Goal: Task Accomplishment & Management: Use online tool/utility

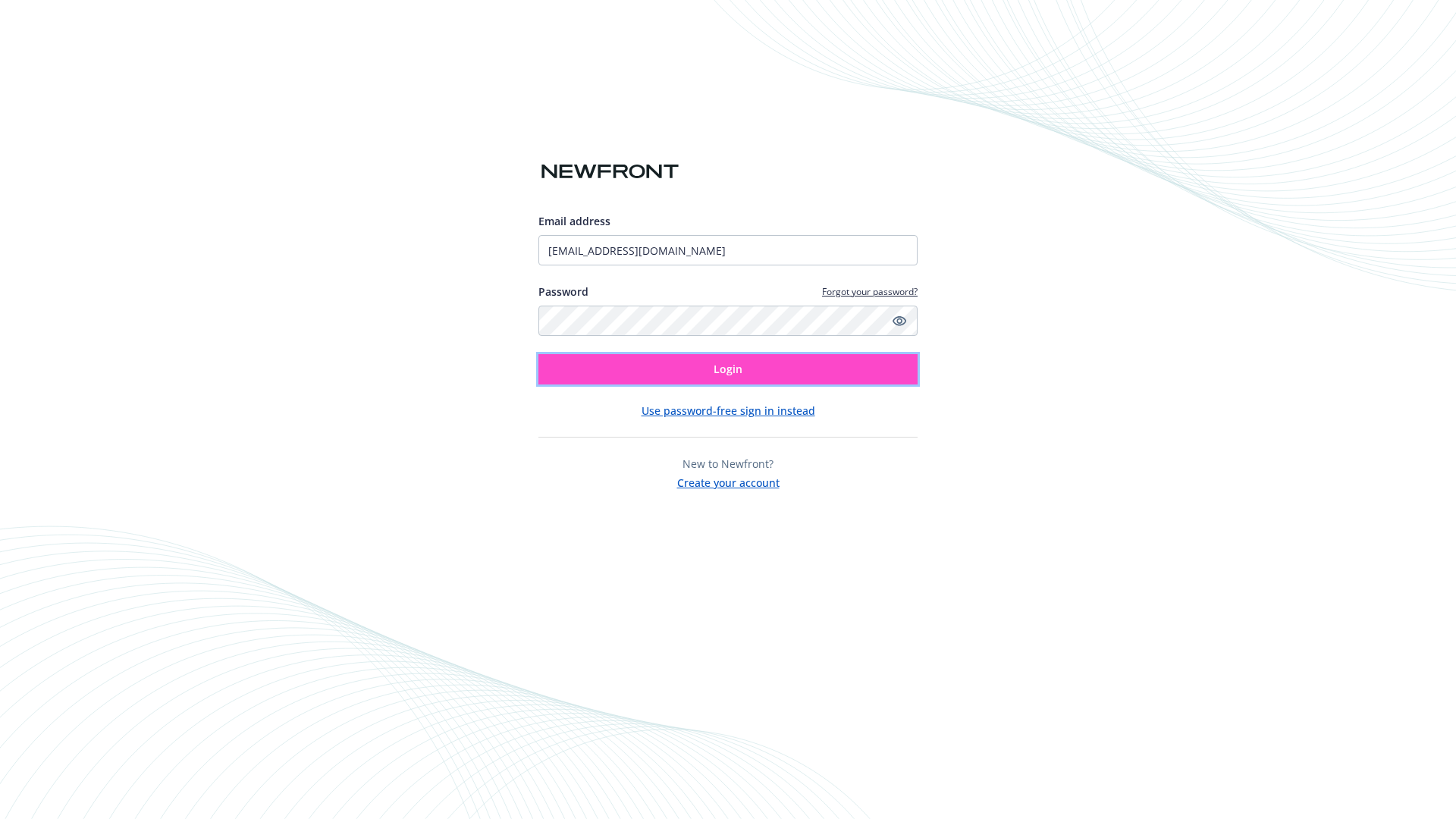
click at [728, 369] on span "Login" at bounding box center [728, 369] width 29 height 14
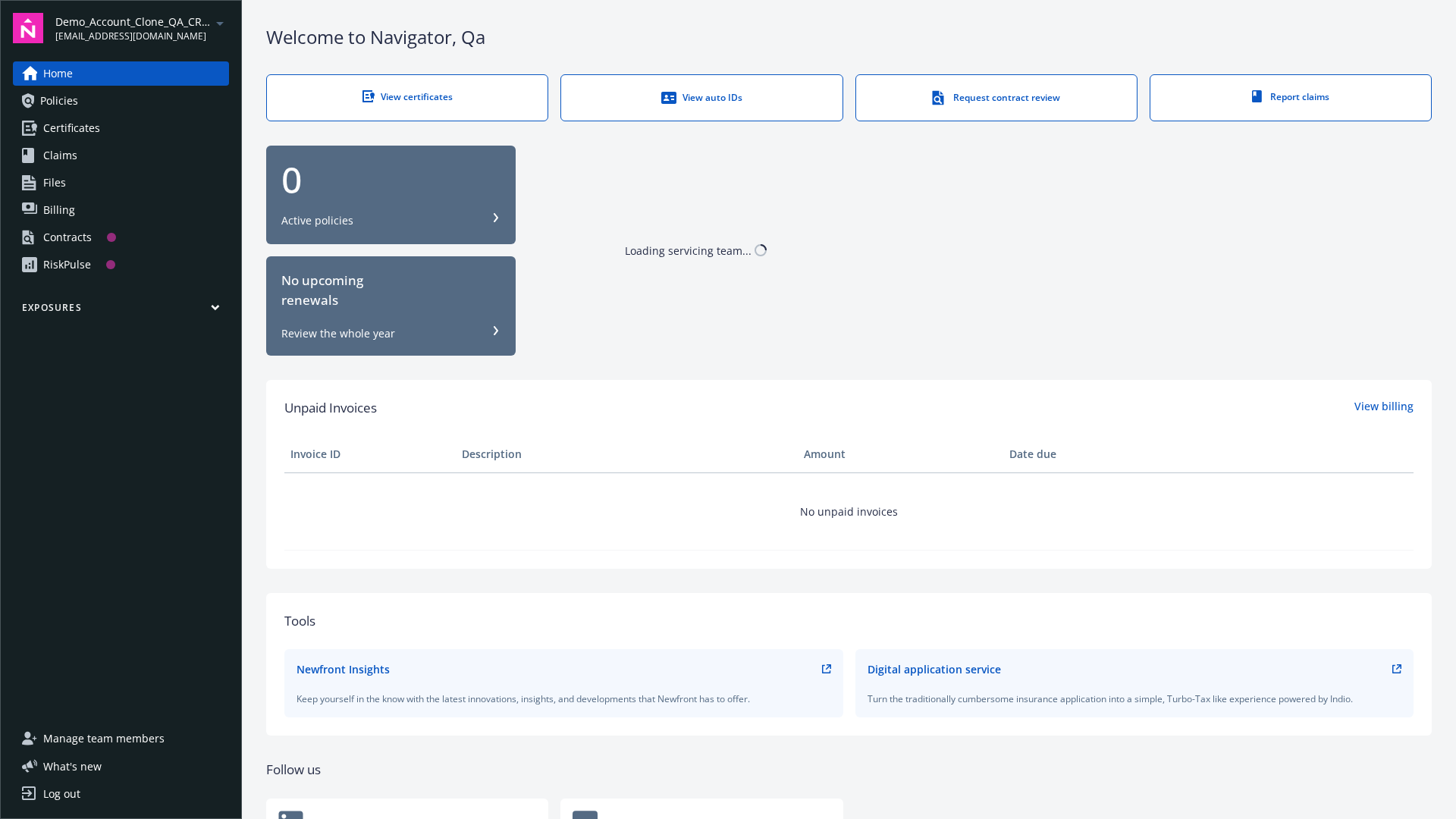
click at [141, 28] on span "Demo_Account_Clone_QA_CR_Tests_Prospect" at bounding box center [133, 21] width 156 height 16
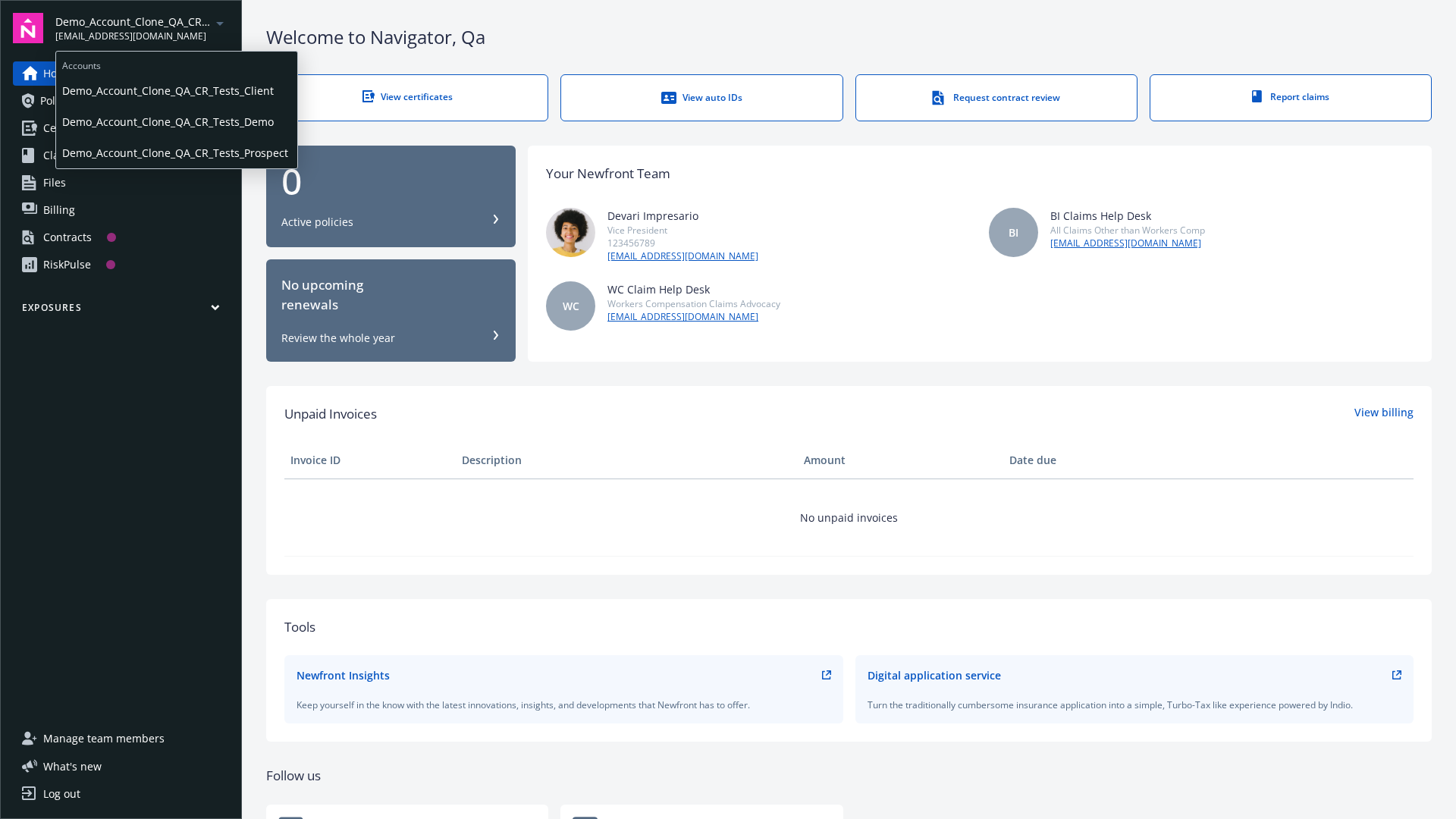
click at [175, 90] on span "Demo_Account_Clone_QA_CR_Tests_Client" at bounding box center [176, 91] width 229 height 31
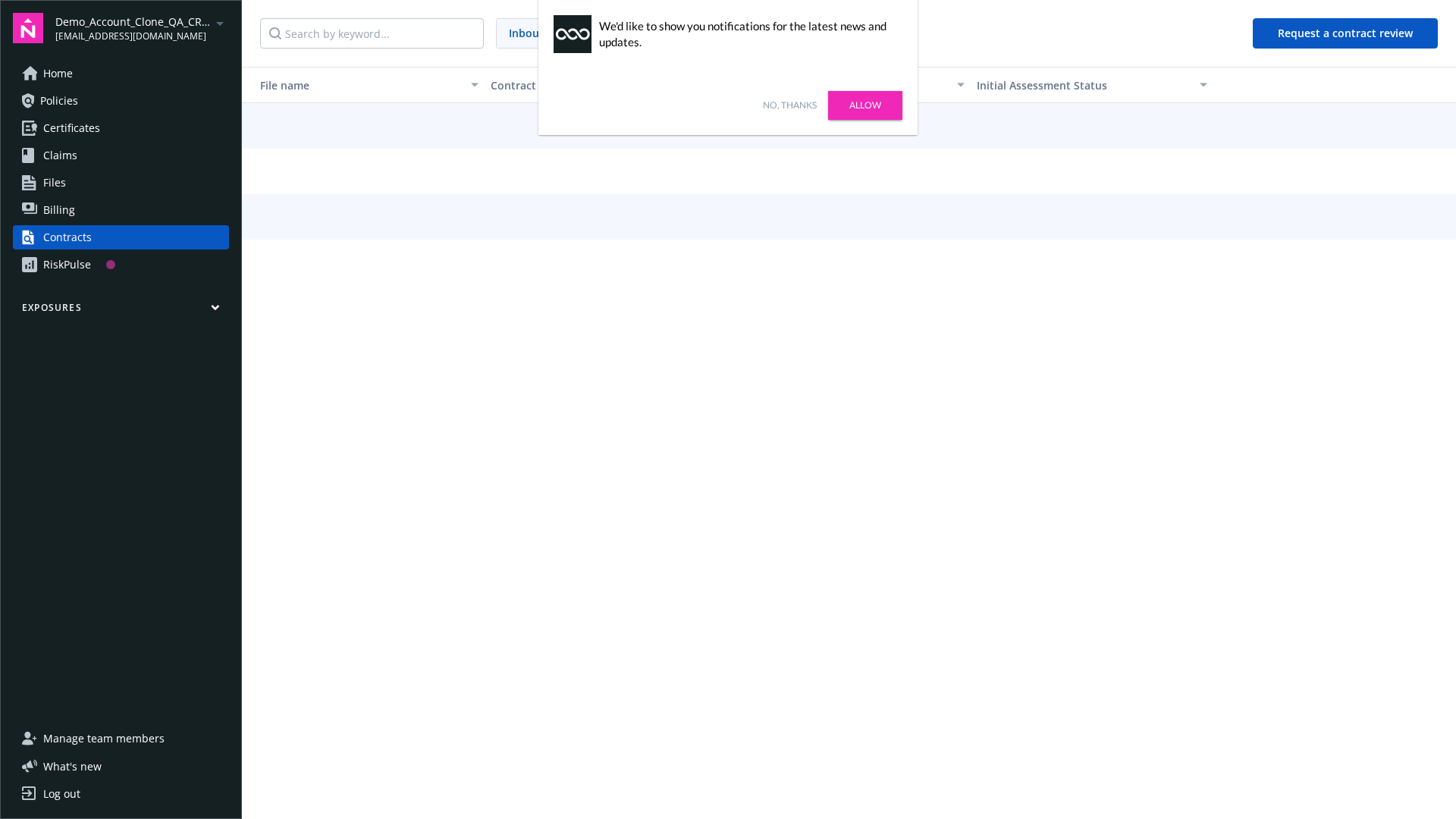
click at [790, 105] on link "No, thanks" at bounding box center [790, 105] width 54 height 13
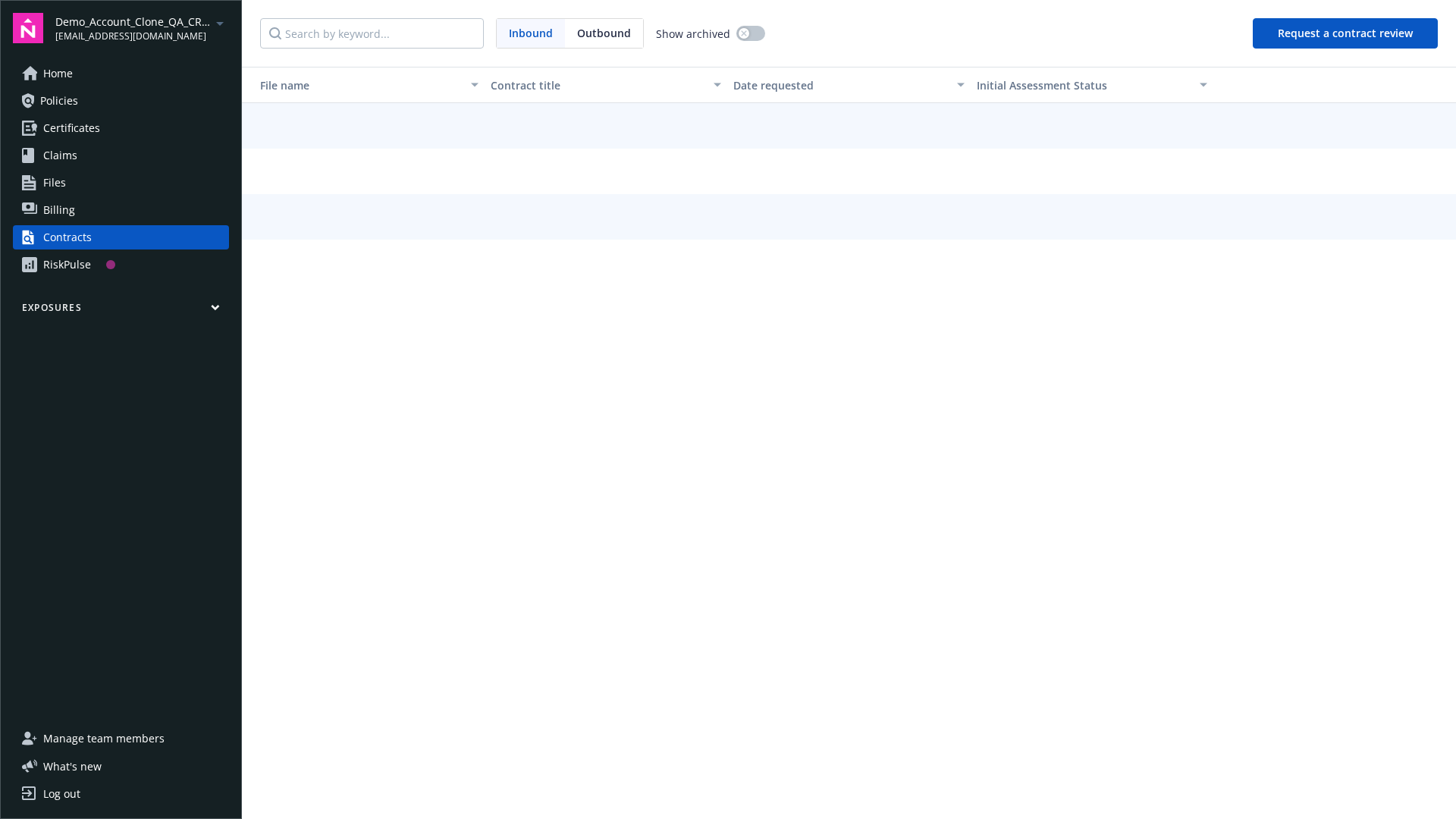
click at [1346, 33] on button "Request a contract review" at bounding box center [1344, 33] width 185 height 31
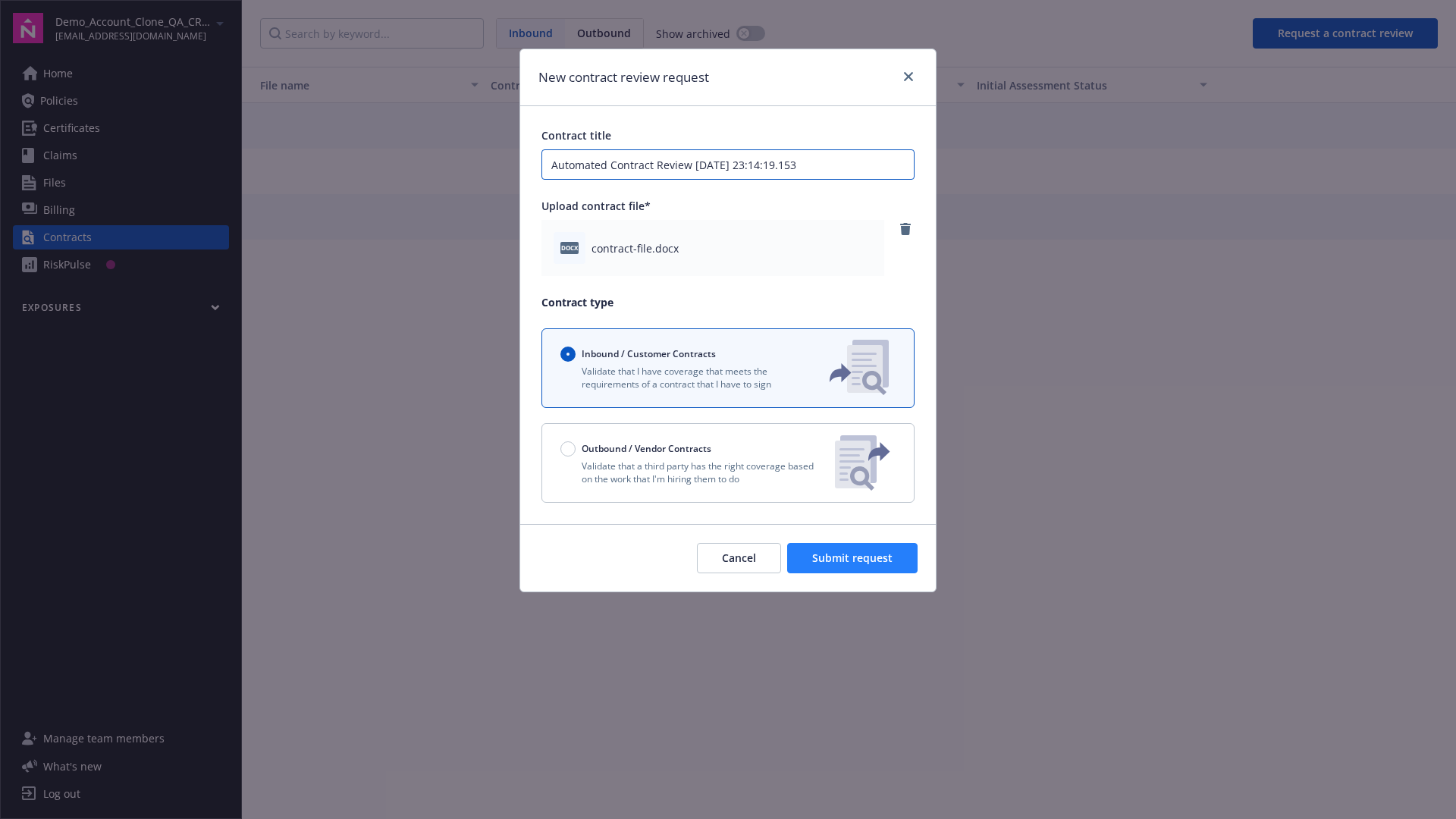
type input "Automated Contract Review 10-14-2025 23:14:19.153"
click at [853, 558] on span "Submit request" at bounding box center [853, 558] width 80 height 14
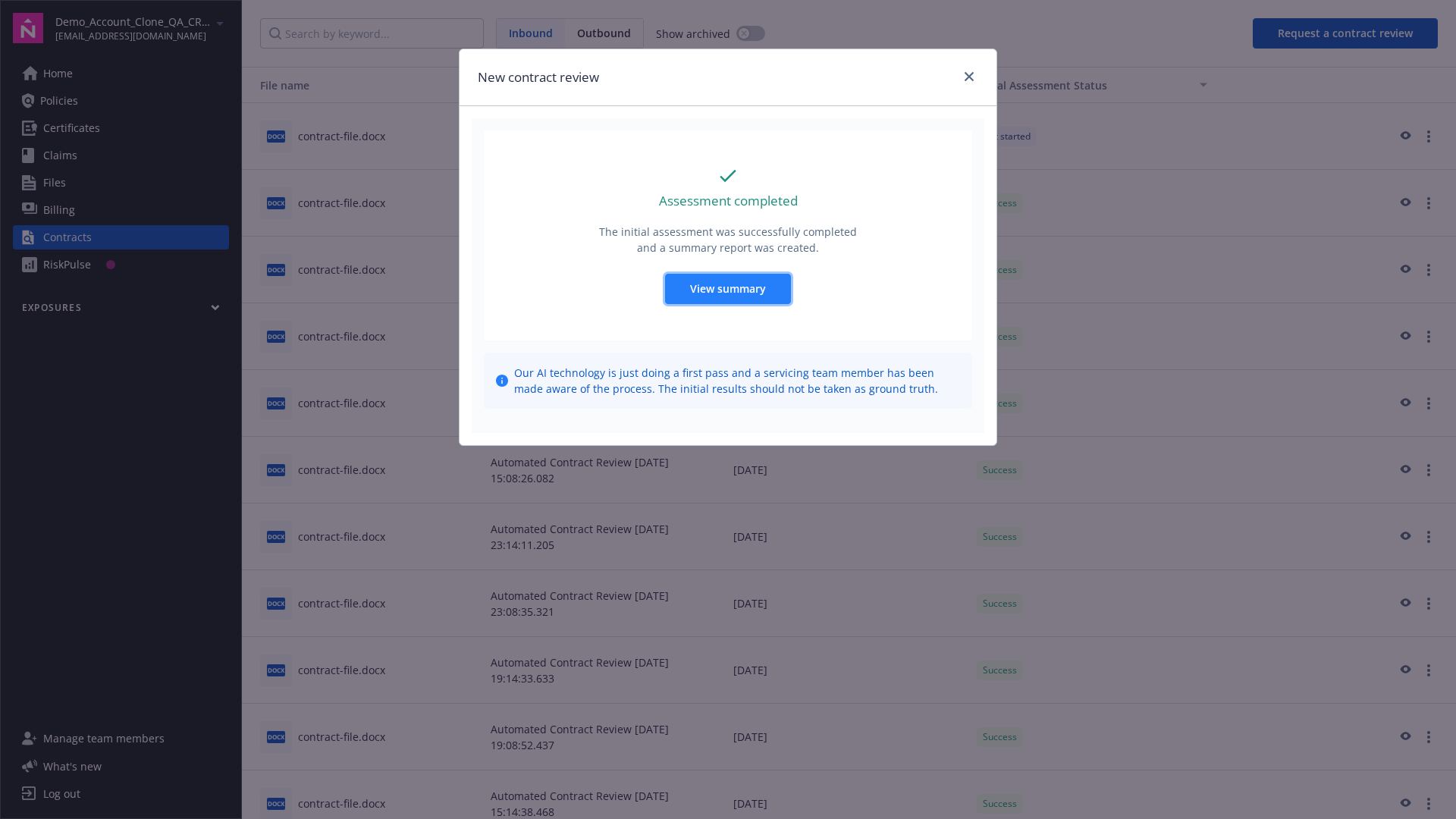
click at [728, 288] on span "View summary" at bounding box center [728, 288] width 76 height 14
